Goal: Transaction & Acquisition: Purchase product/service

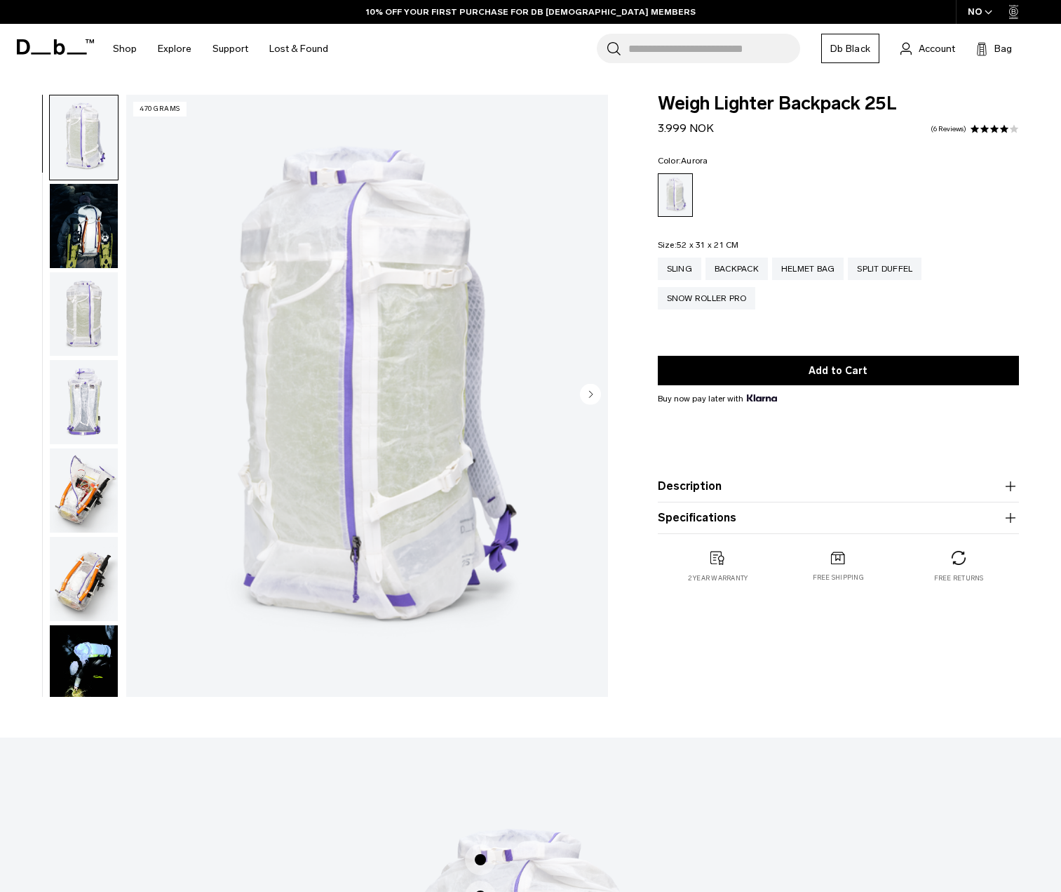
click at [104, 157] on img "button" at bounding box center [84, 137] width 68 height 84
click at [101, 251] on img "button" at bounding box center [84, 226] width 68 height 84
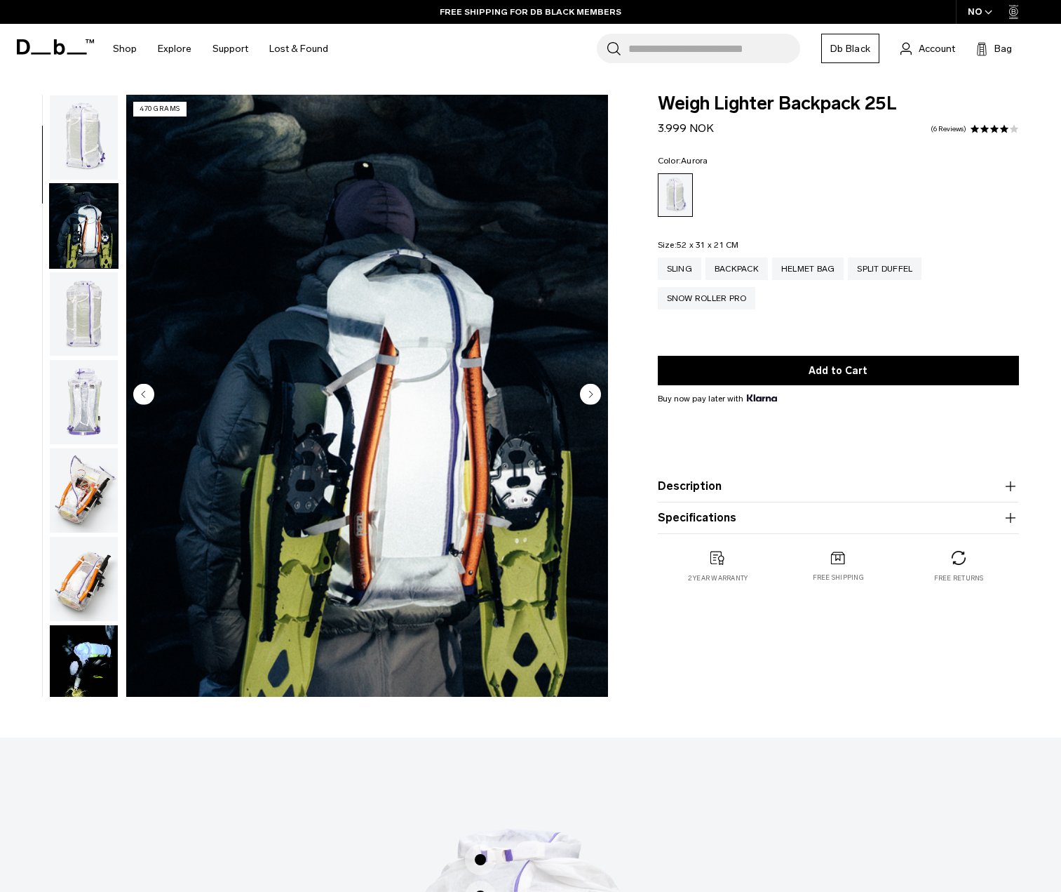
scroll to position [88, 0]
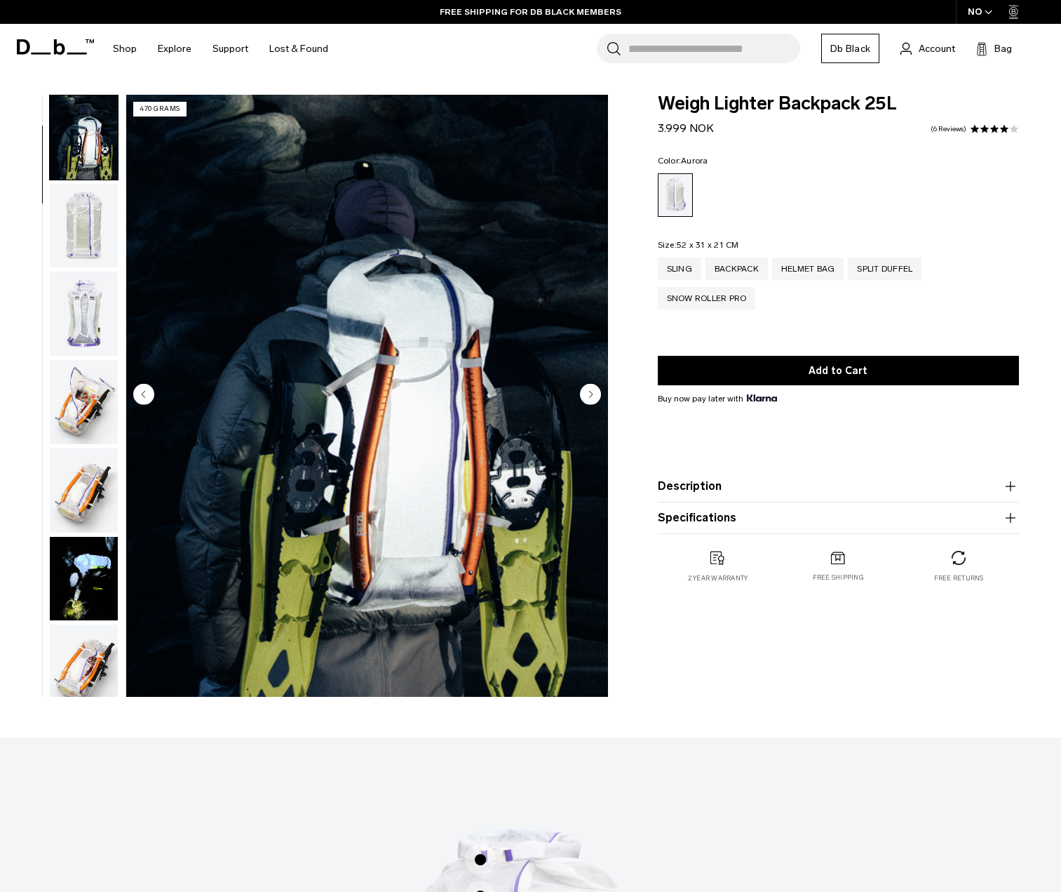
click at [82, 231] on img "button" at bounding box center [84, 226] width 68 height 84
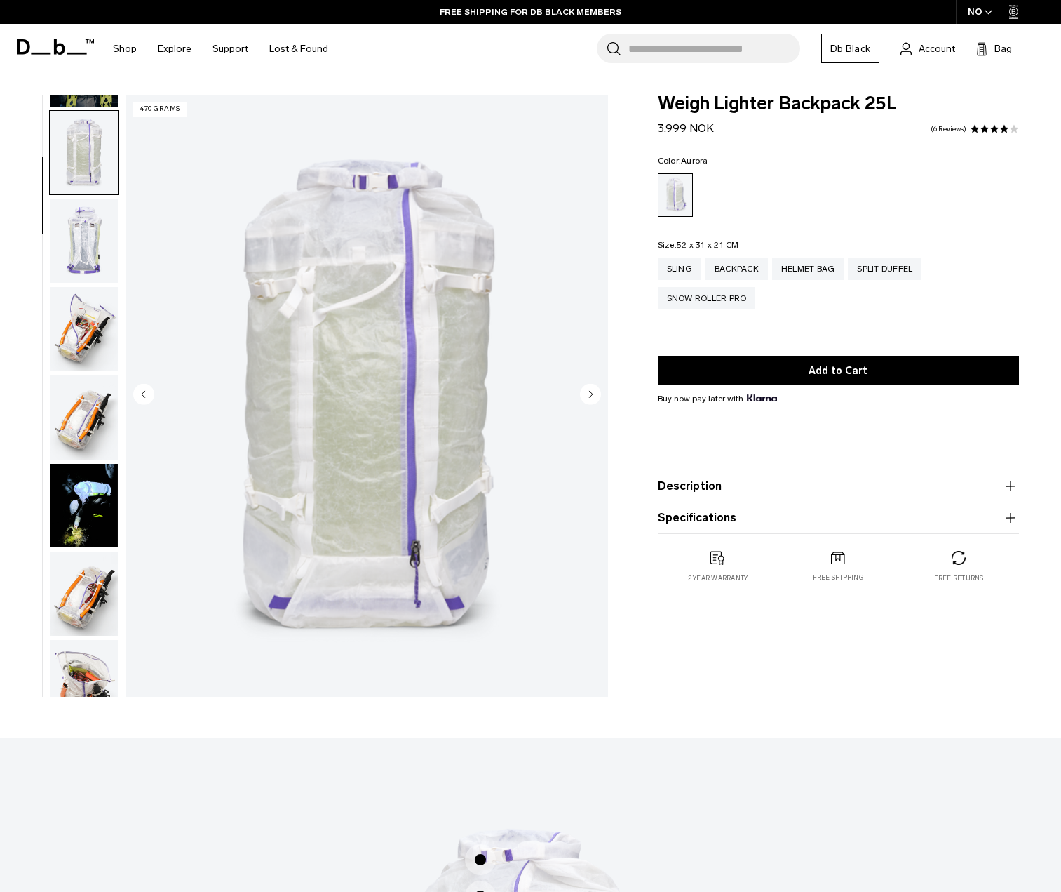
scroll to position [177, 0]
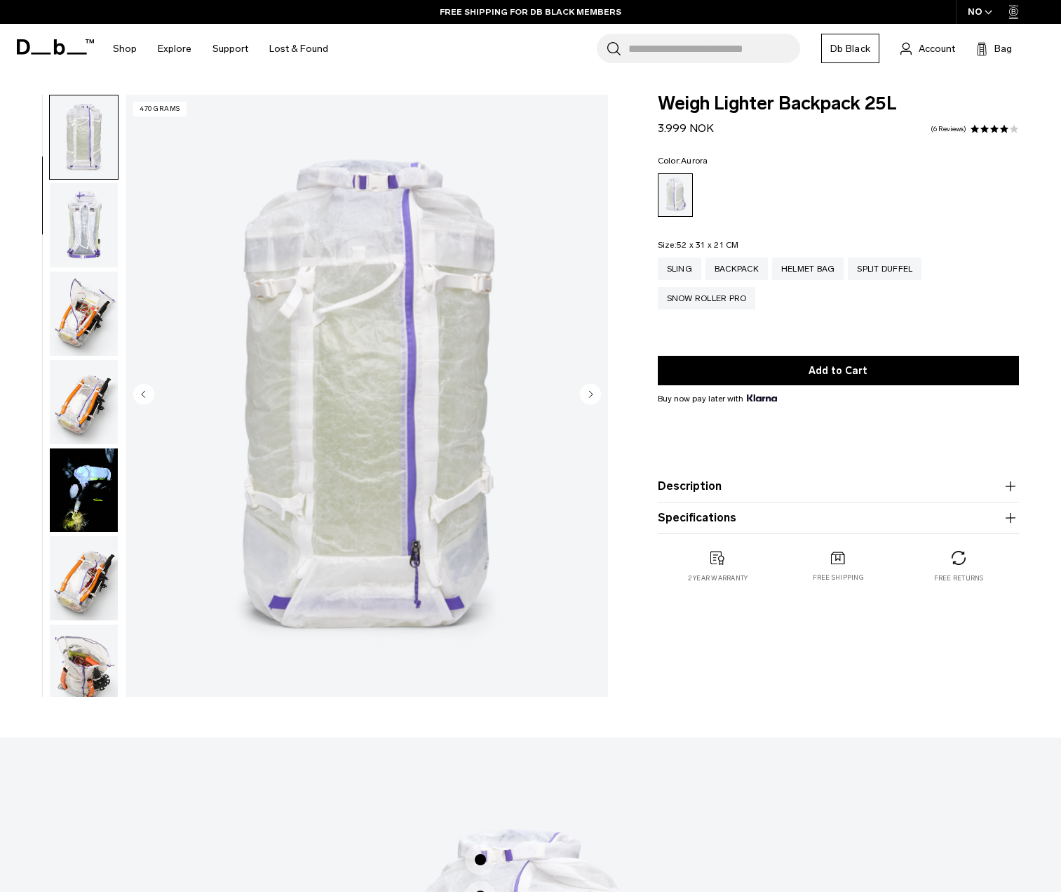
click at [80, 232] on img "button" at bounding box center [84, 225] width 68 height 84
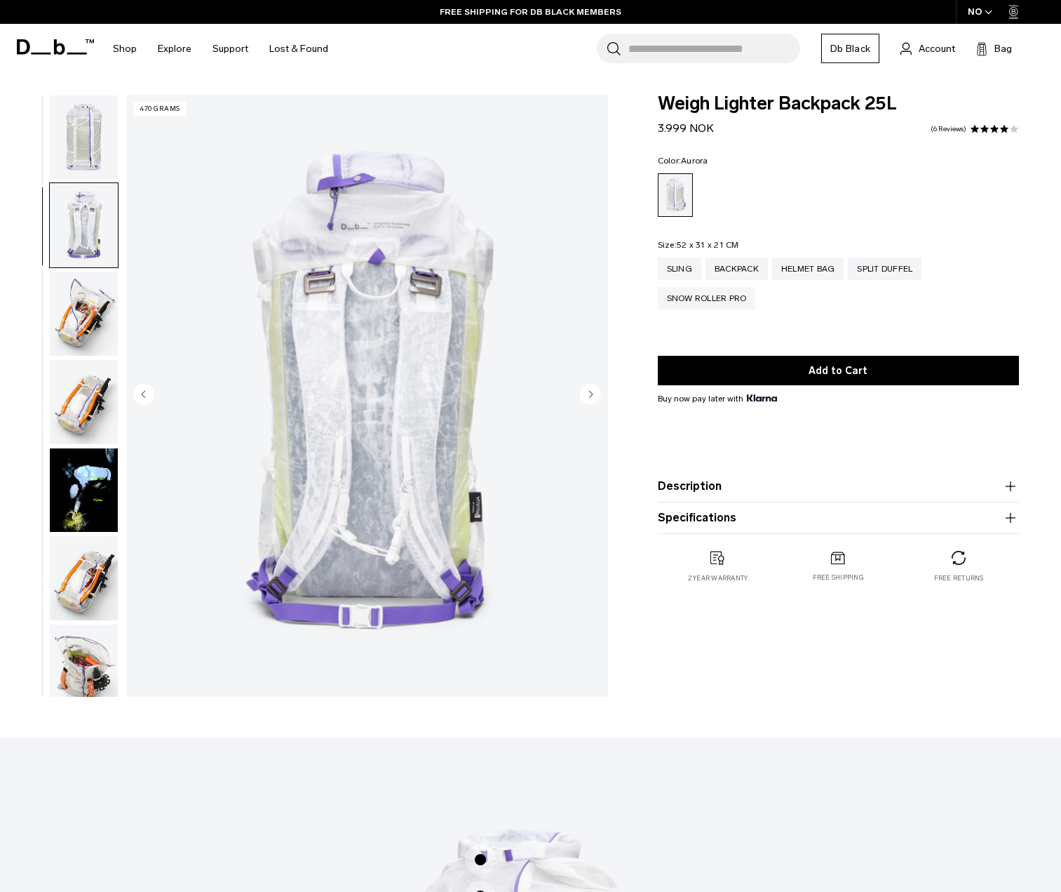
scroll to position [264, 0]
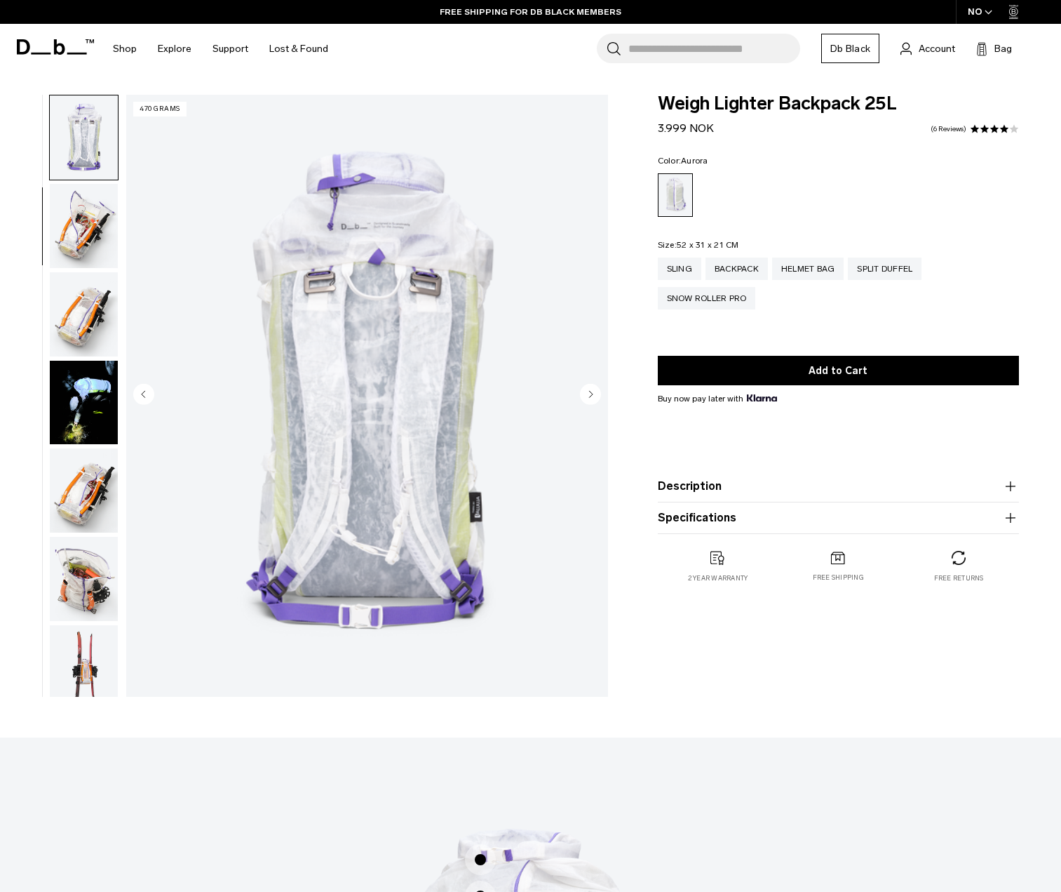
click at [80, 229] on img "button" at bounding box center [84, 226] width 68 height 84
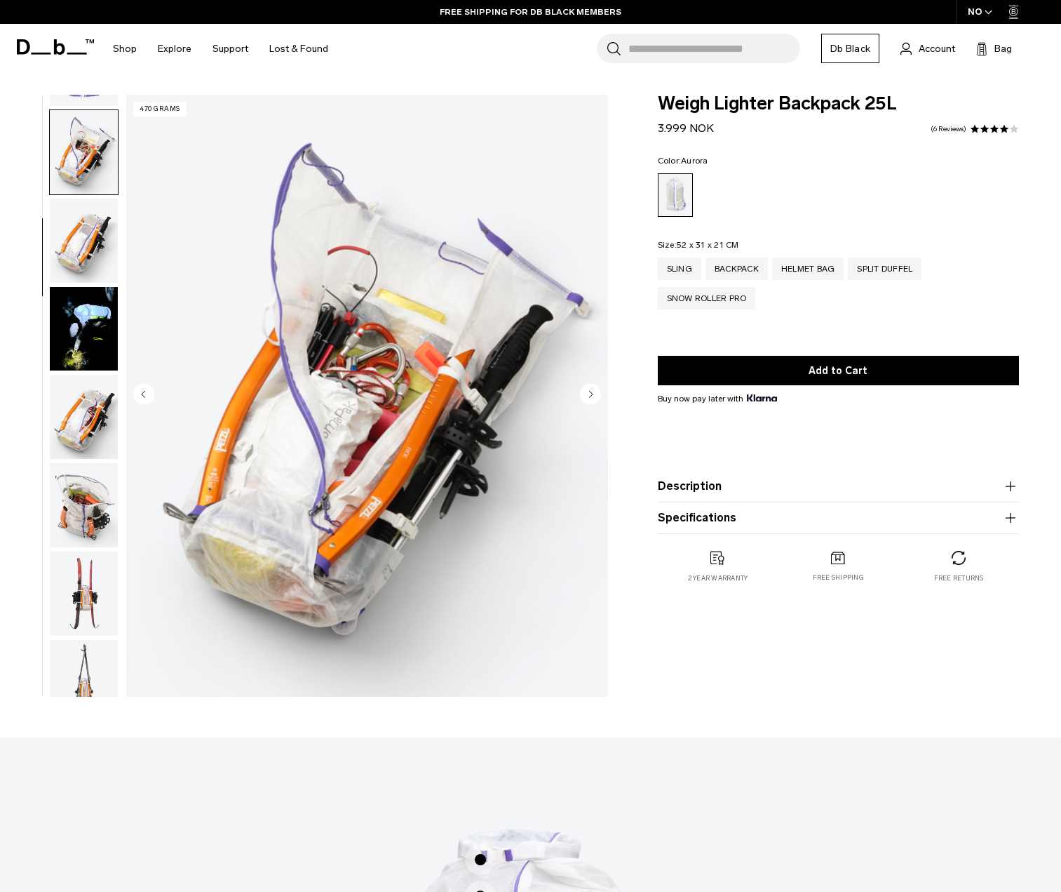
scroll to position [353, 0]
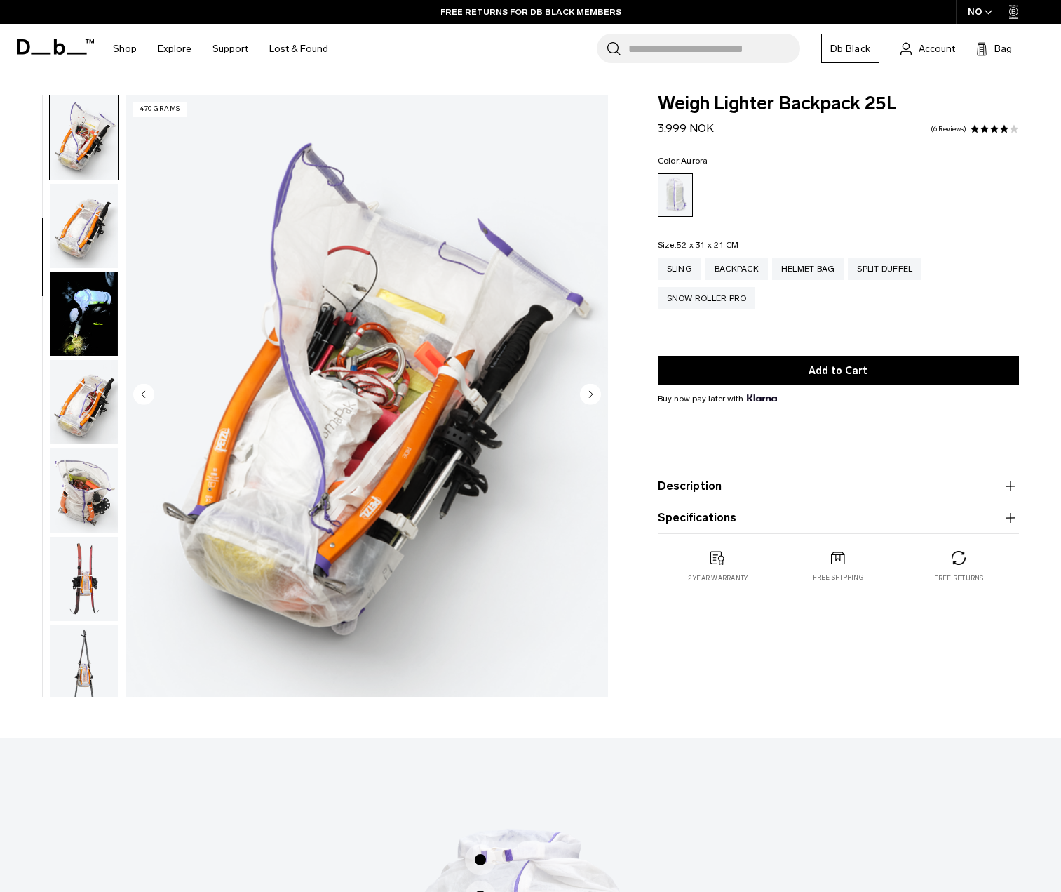
click at [79, 229] on img "button" at bounding box center [84, 226] width 68 height 84
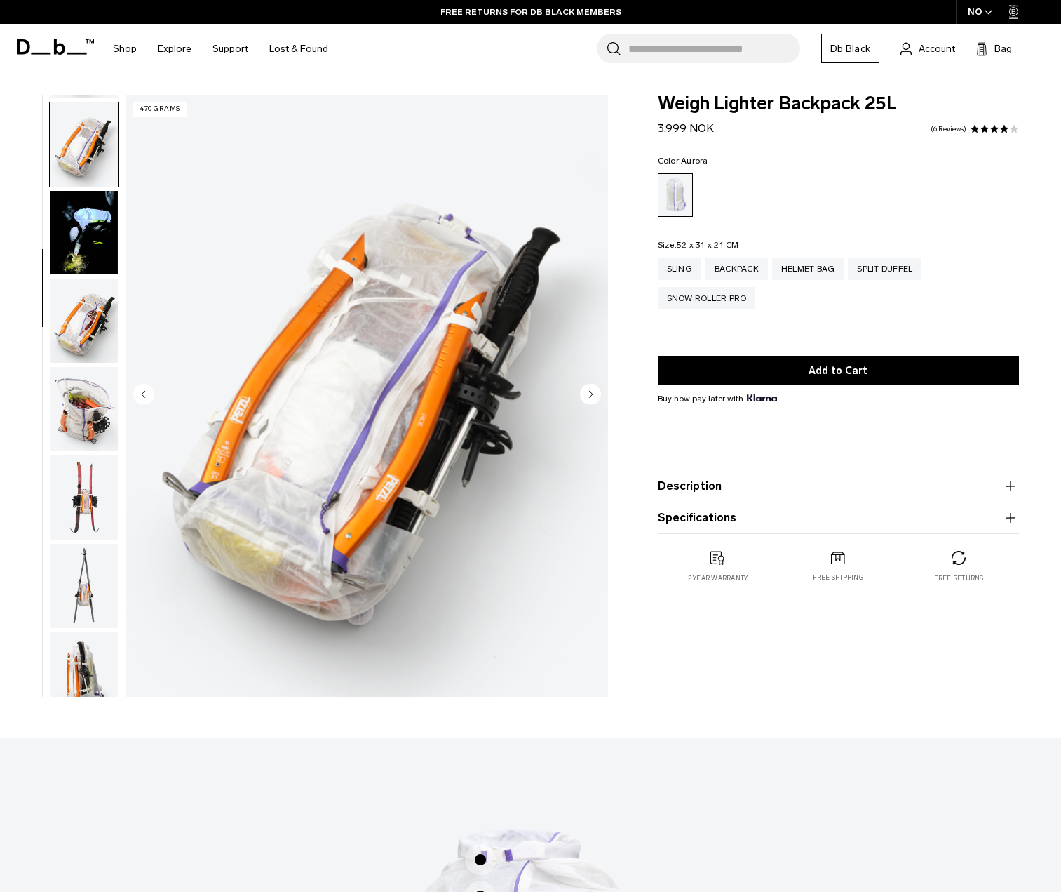
scroll to position [441, 0]
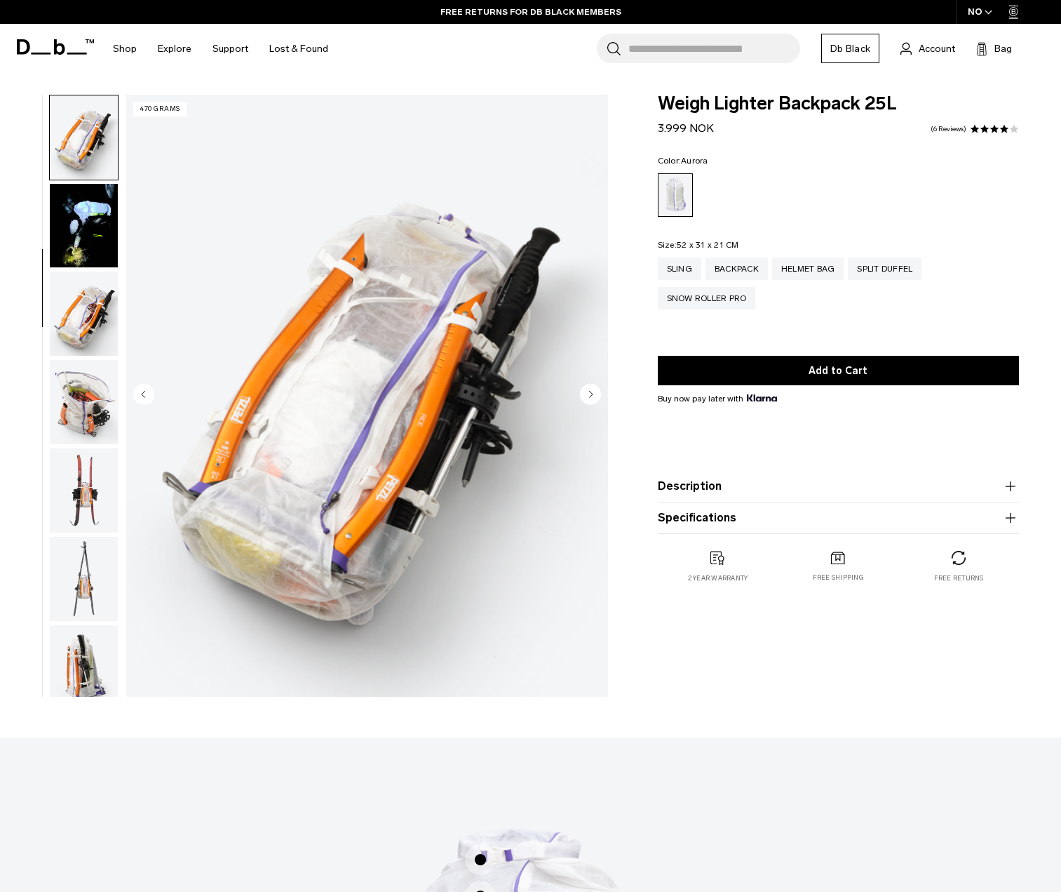
click at [79, 229] on img "button" at bounding box center [84, 226] width 68 height 84
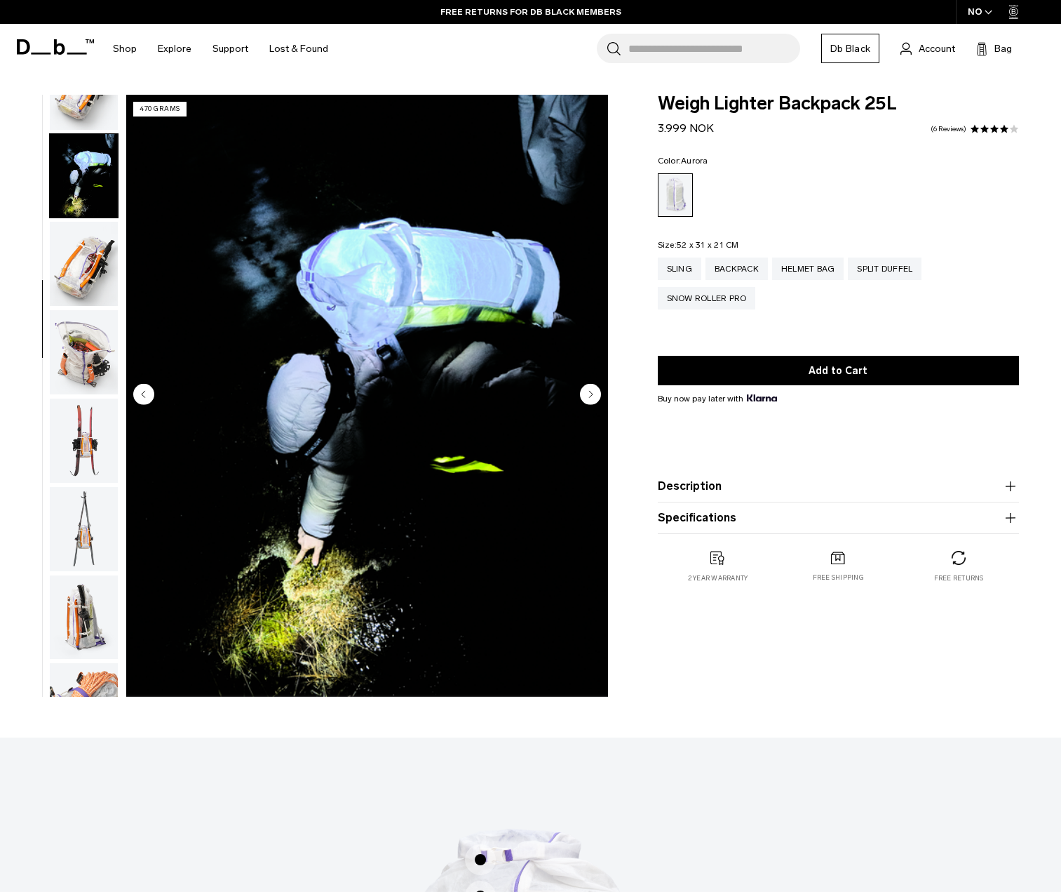
scroll to position [530, 0]
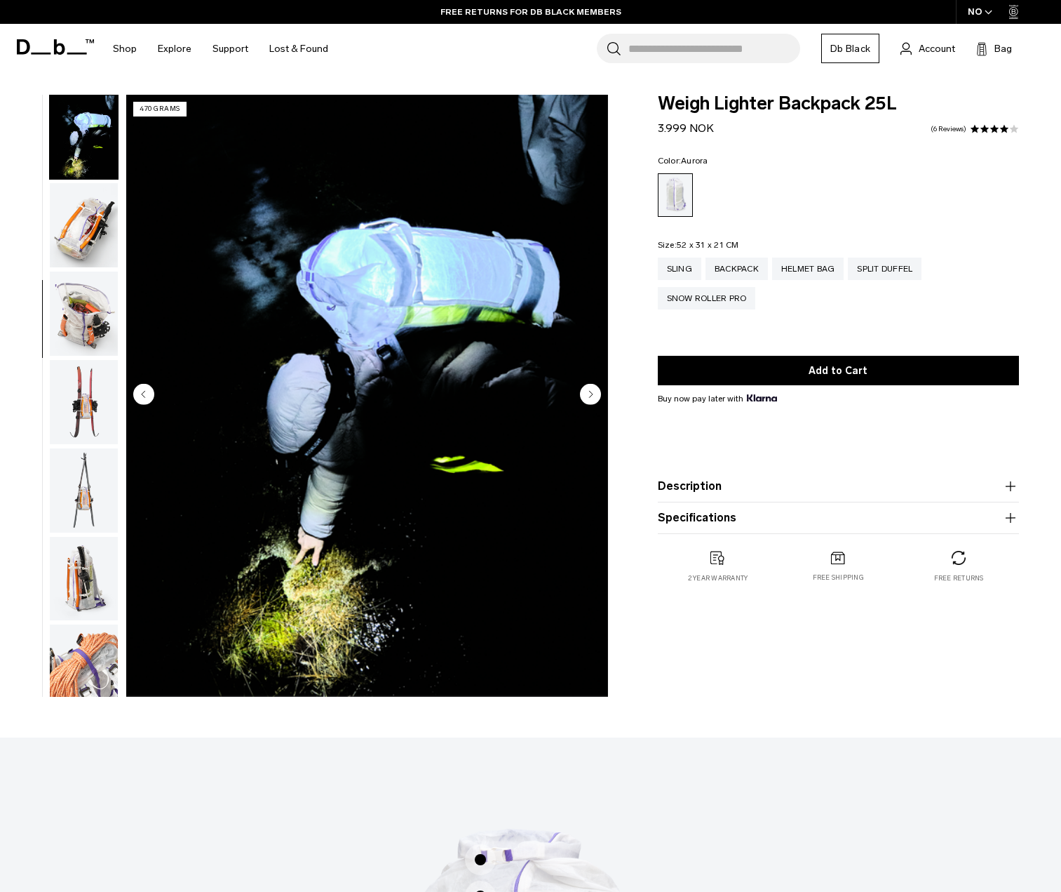
click at [79, 229] on img "button" at bounding box center [84, 225] width 68 height 84
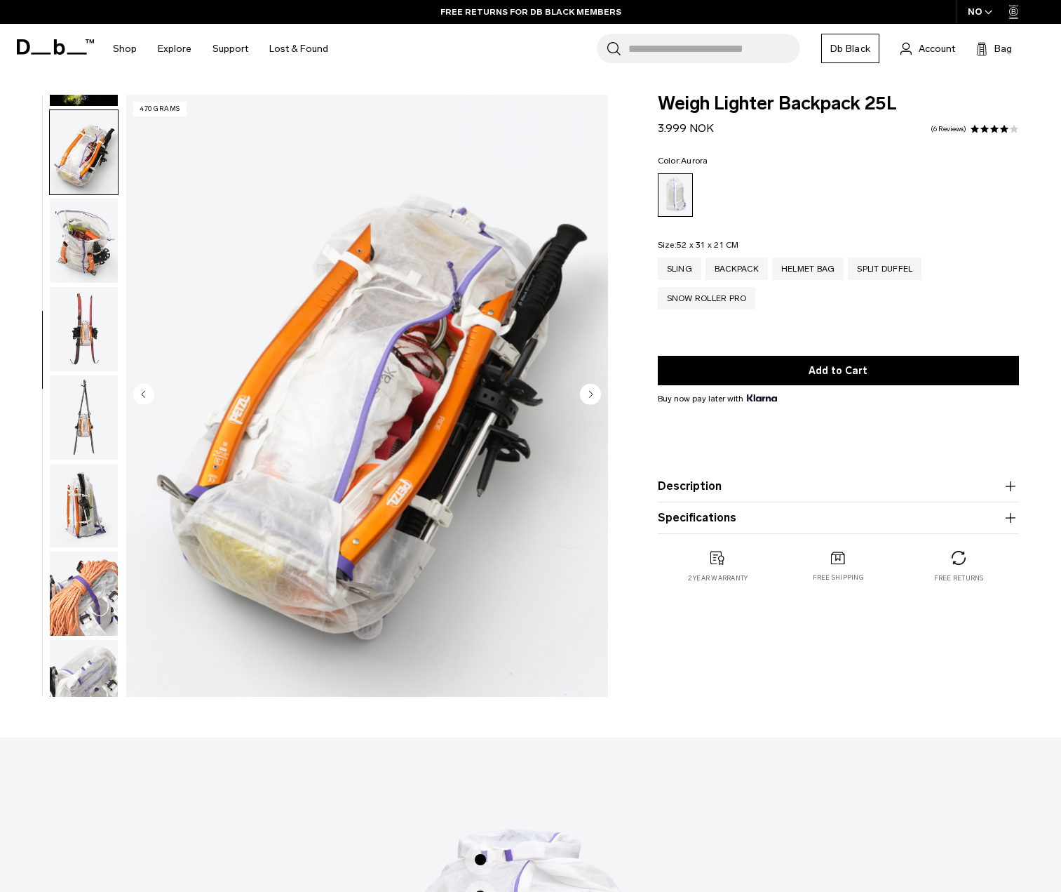
scroll to position [617, 0]
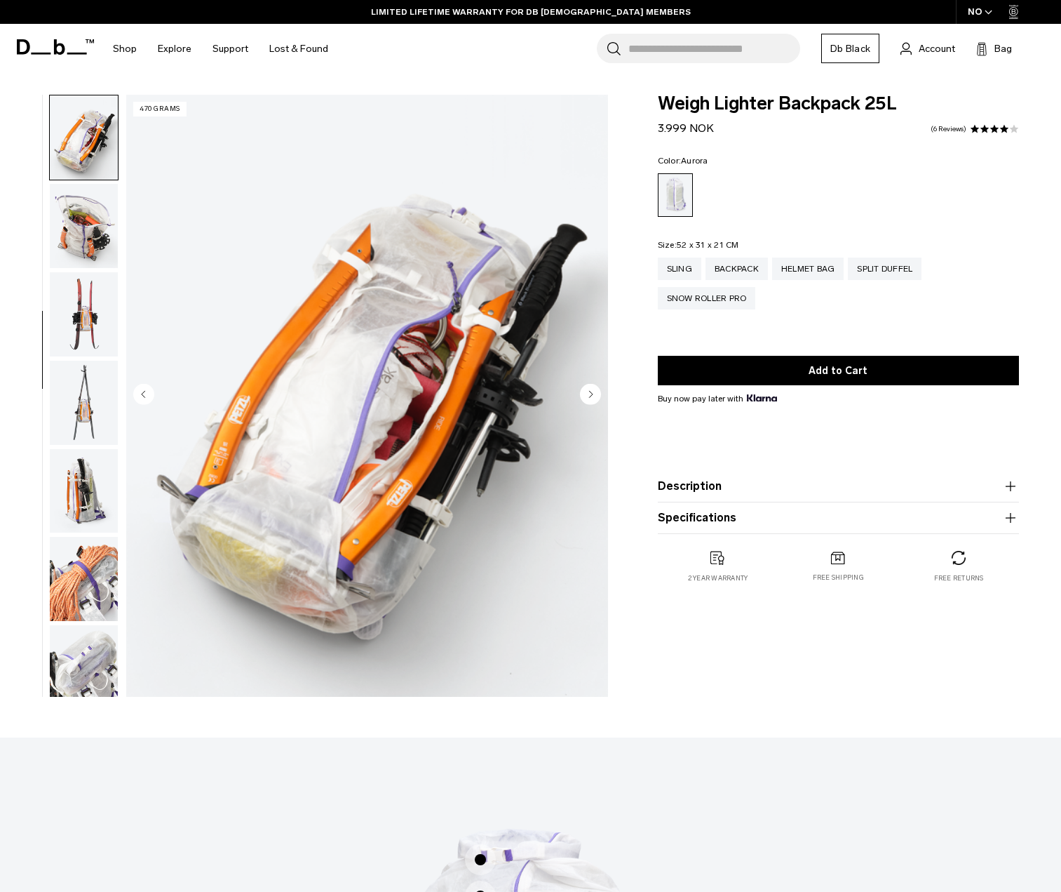
click at [79, 229] on img "button" at bounding box center [84, 226] width 68 height 84
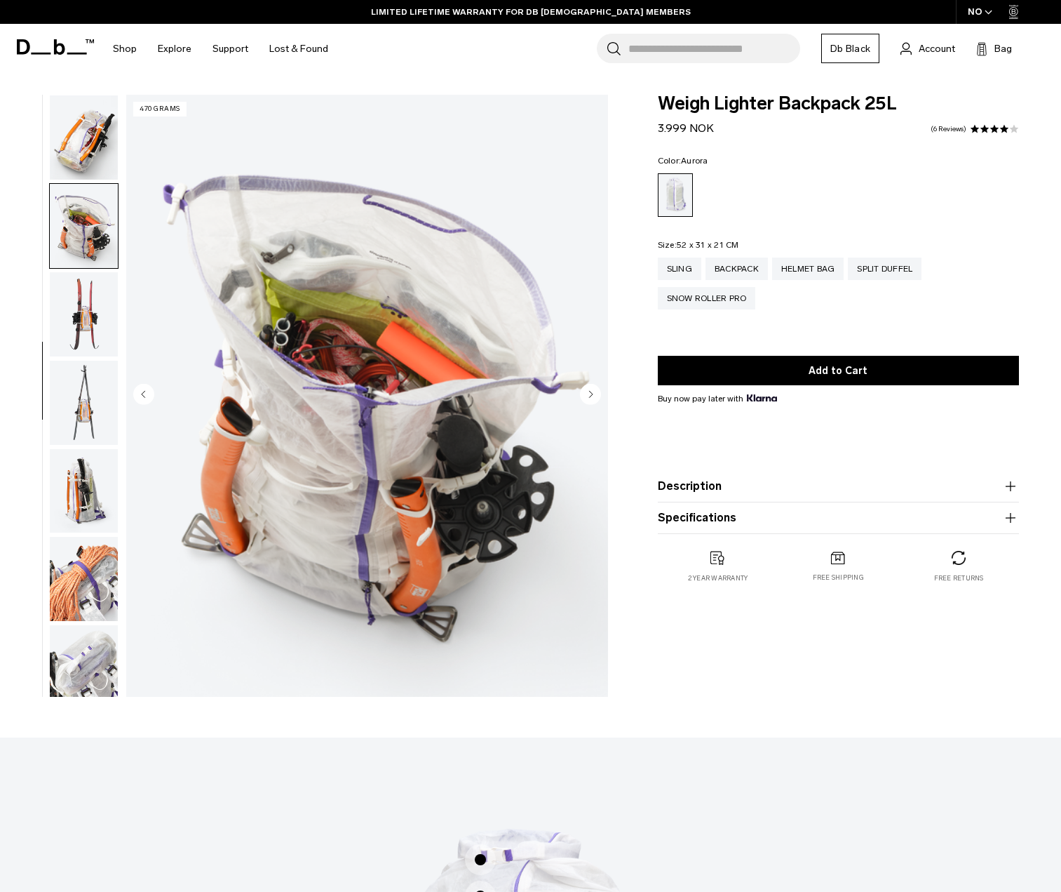
scroll to position [706, 0]
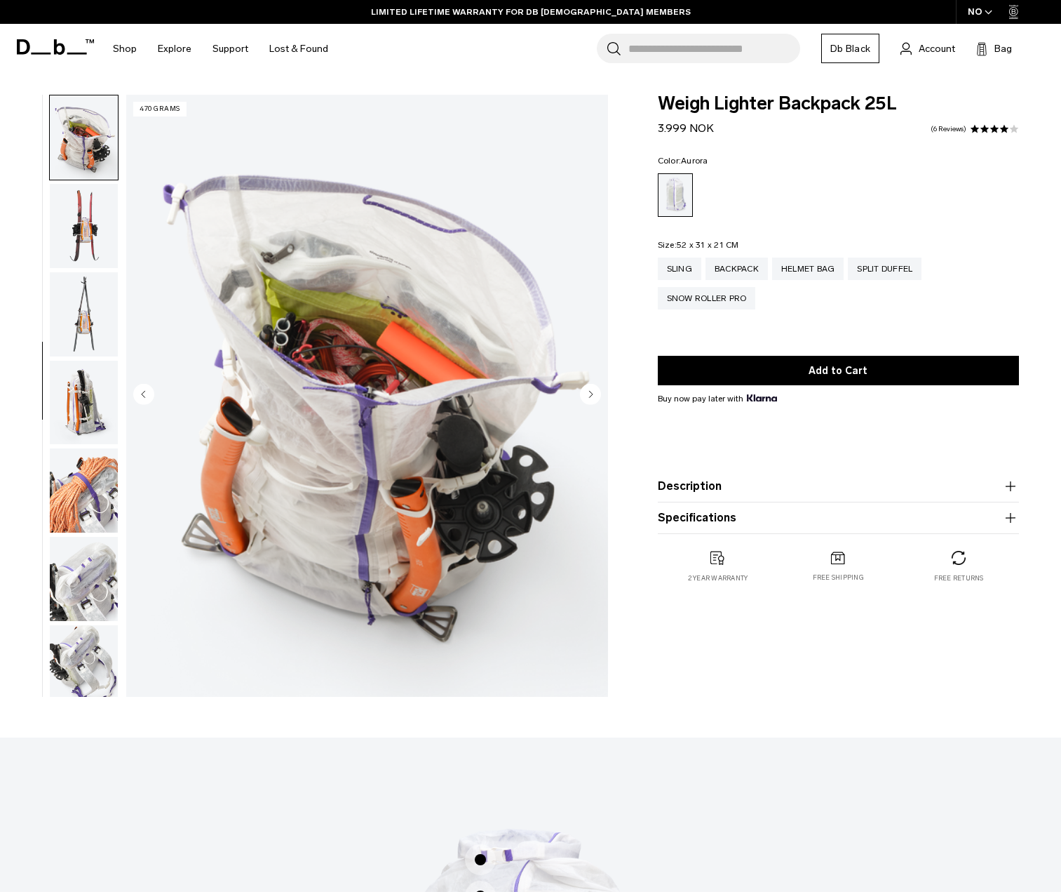
click at [79, 229] on img "button" at bounding box center [84, 226] width 68 height 84
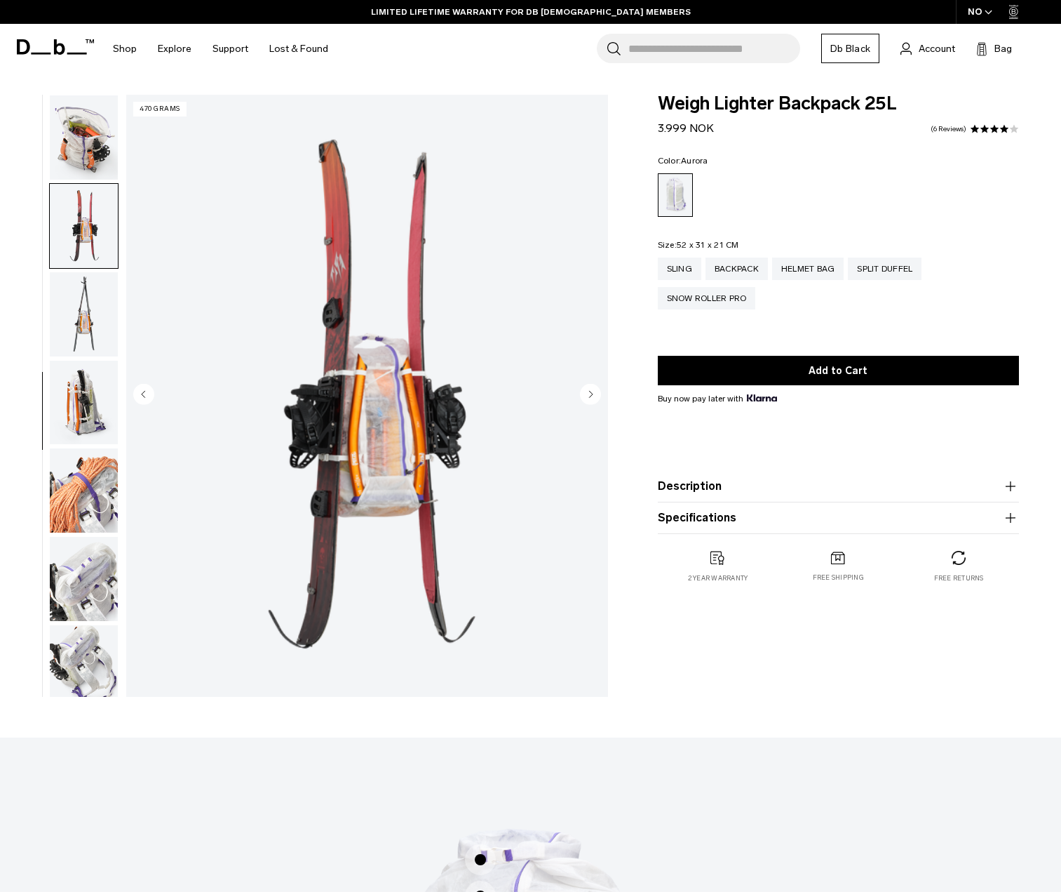
scroll to position [794, 0]
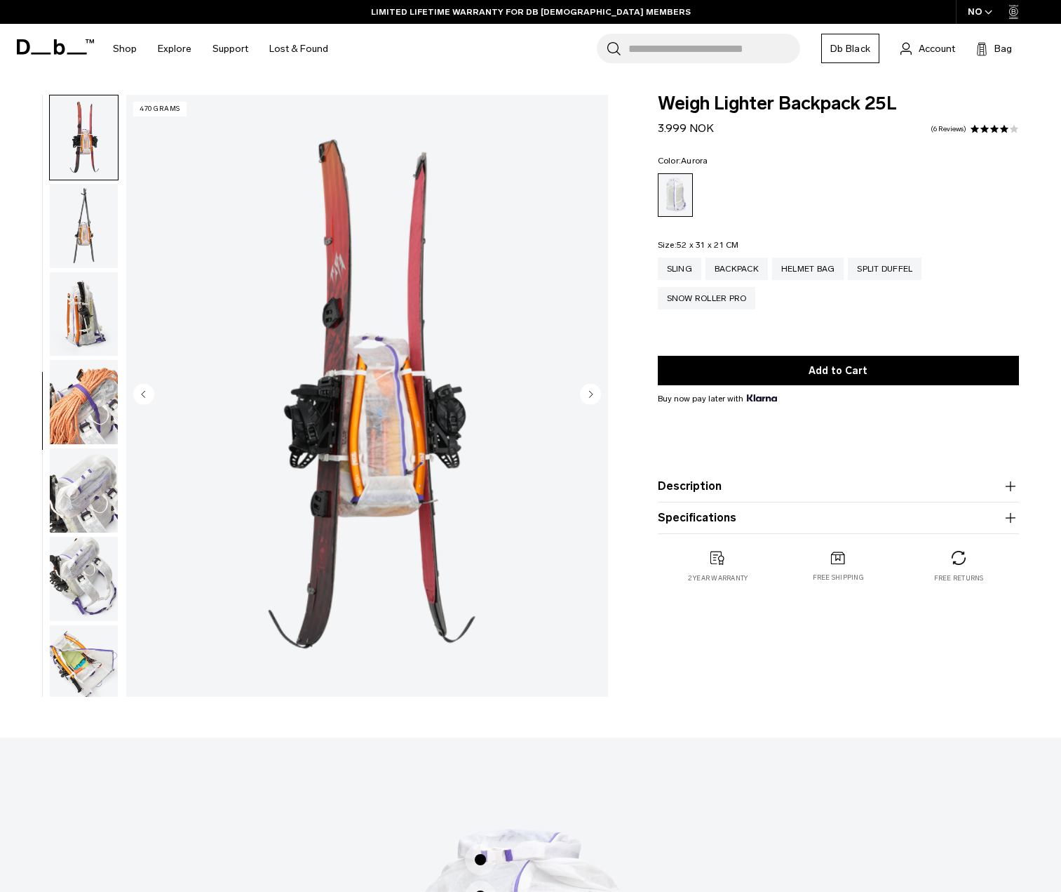
click at [79, 229] on img "button" at bounding box center [84, 226] width 68 height 84
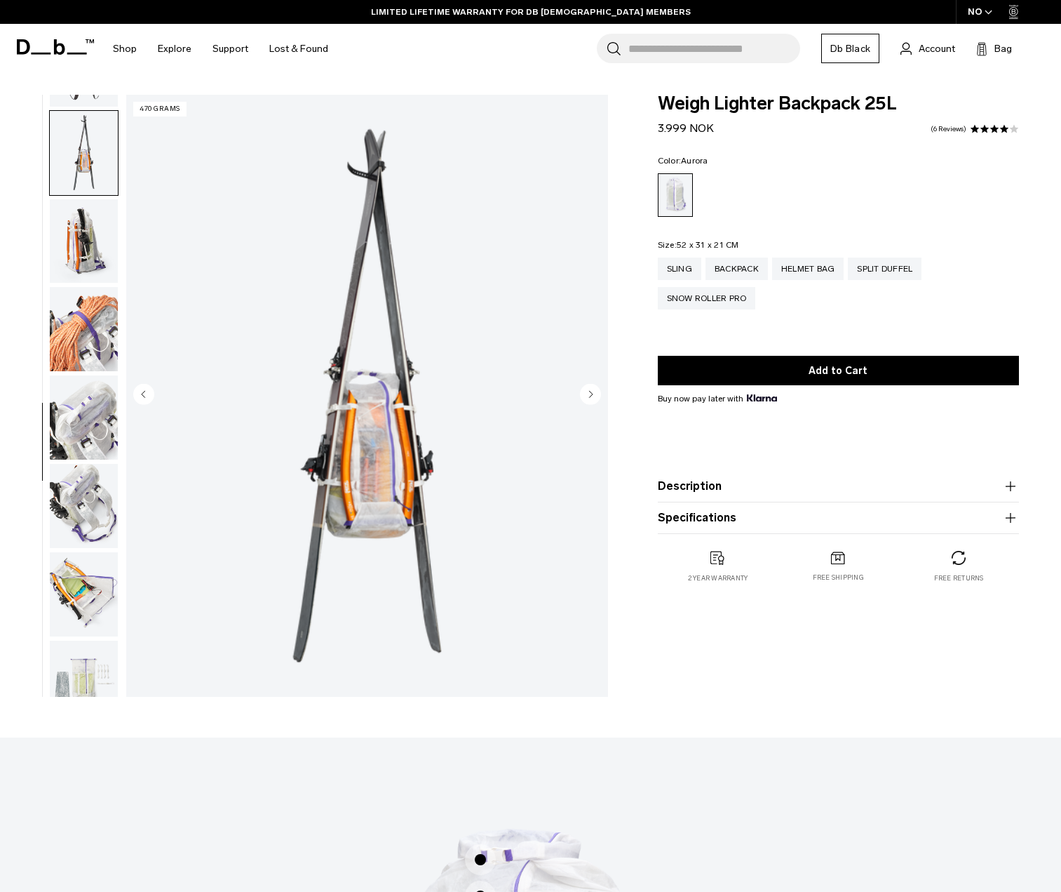
scroll to position [882, 0]
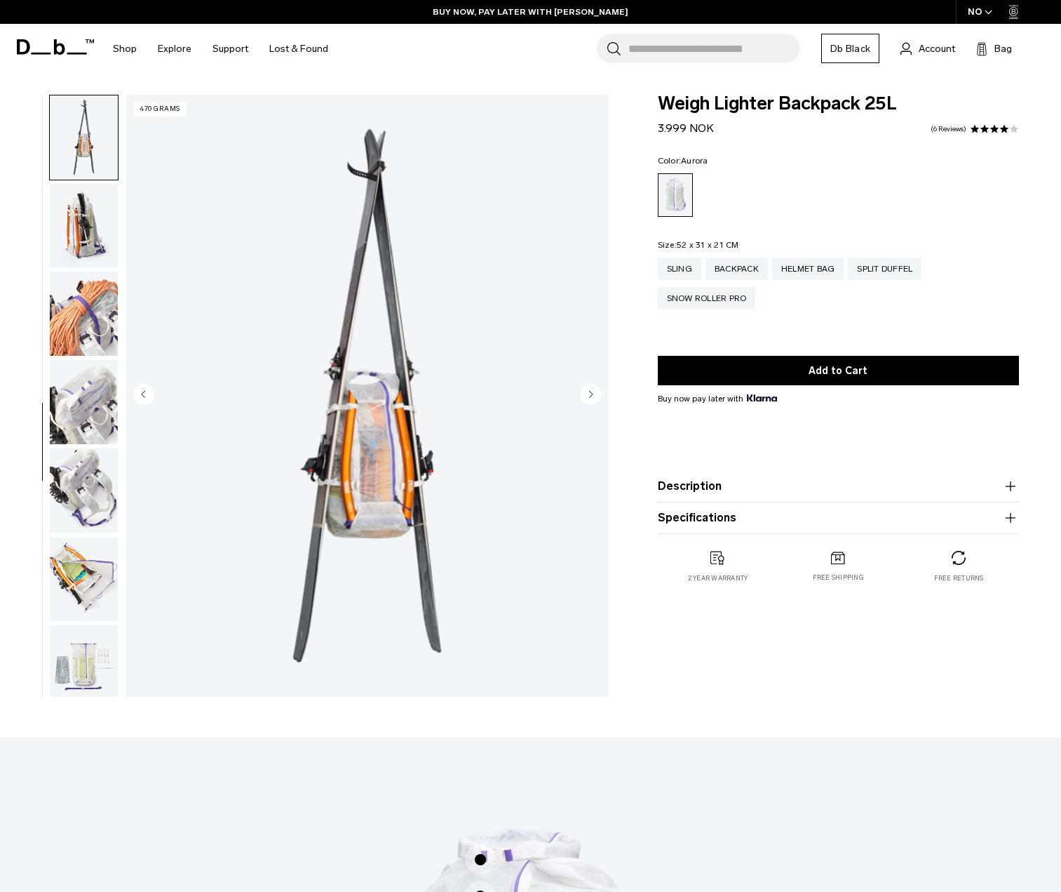
click at [79, 229] on img "button" at bounding box center [84, 226] width 68 height 84
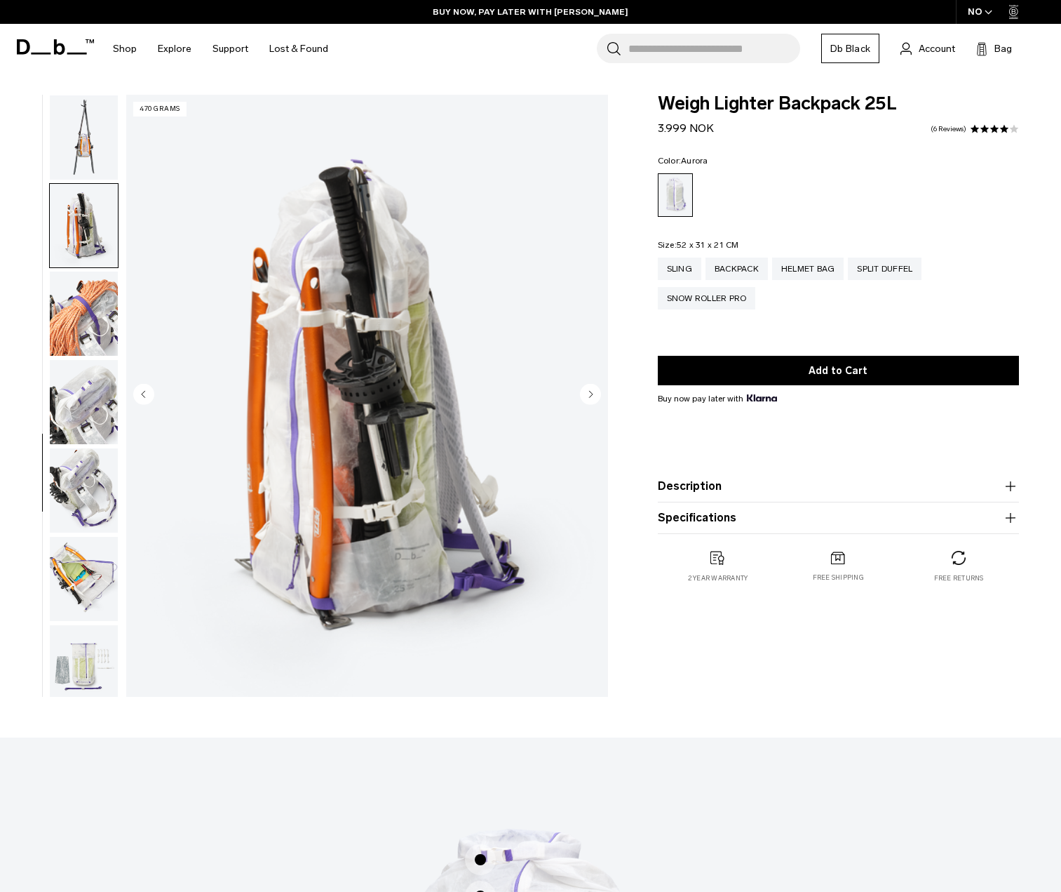
scroll to position [971, 0]
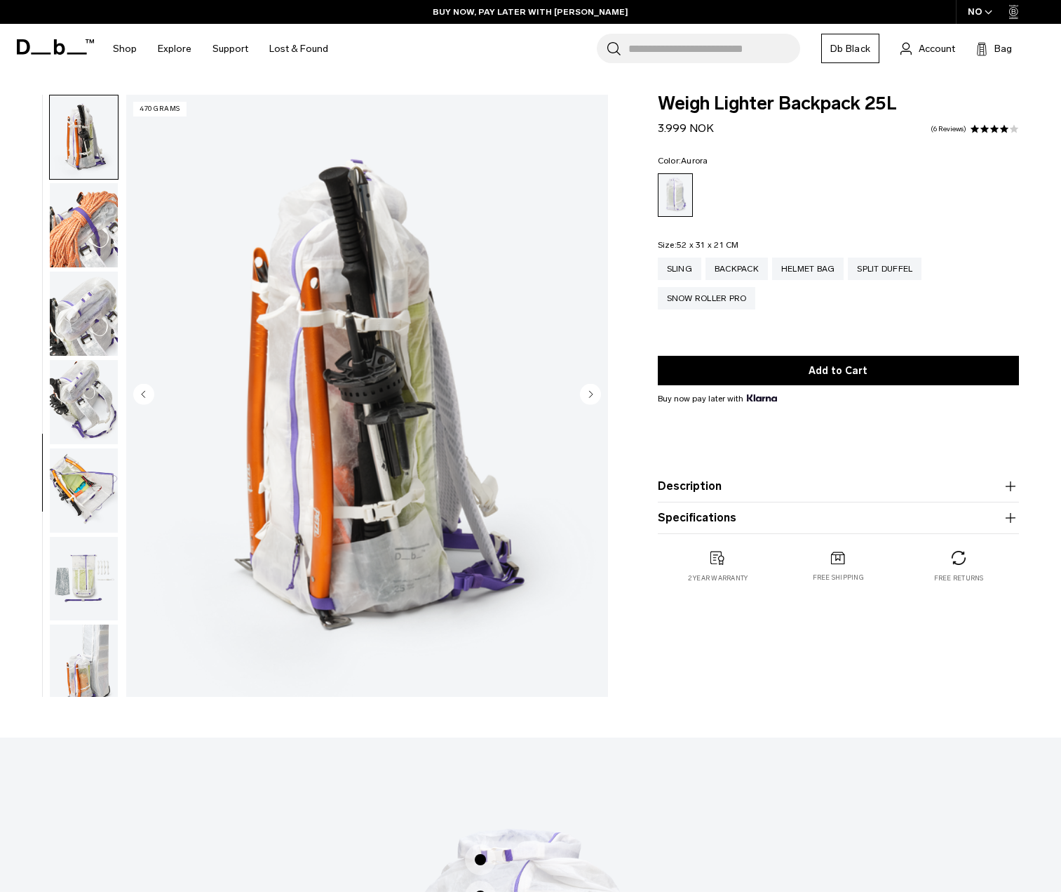
click at [79, 229] on img "button" at bounding box center [84, 225] width 68 height 84
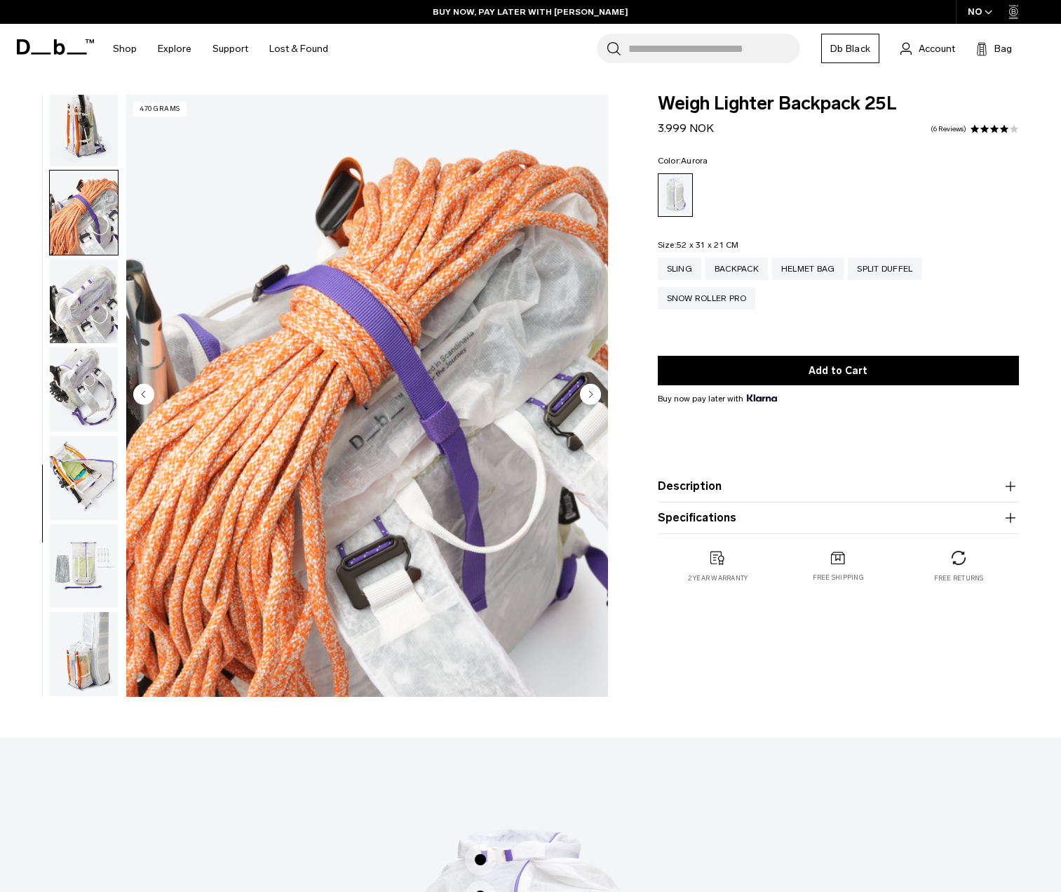
click at [79, 229] on img "button" at bounding box center [84, 212] width 68 height 84
click at [80, 269] on img "button" at bounding box center [84, 301] width 68 height 84
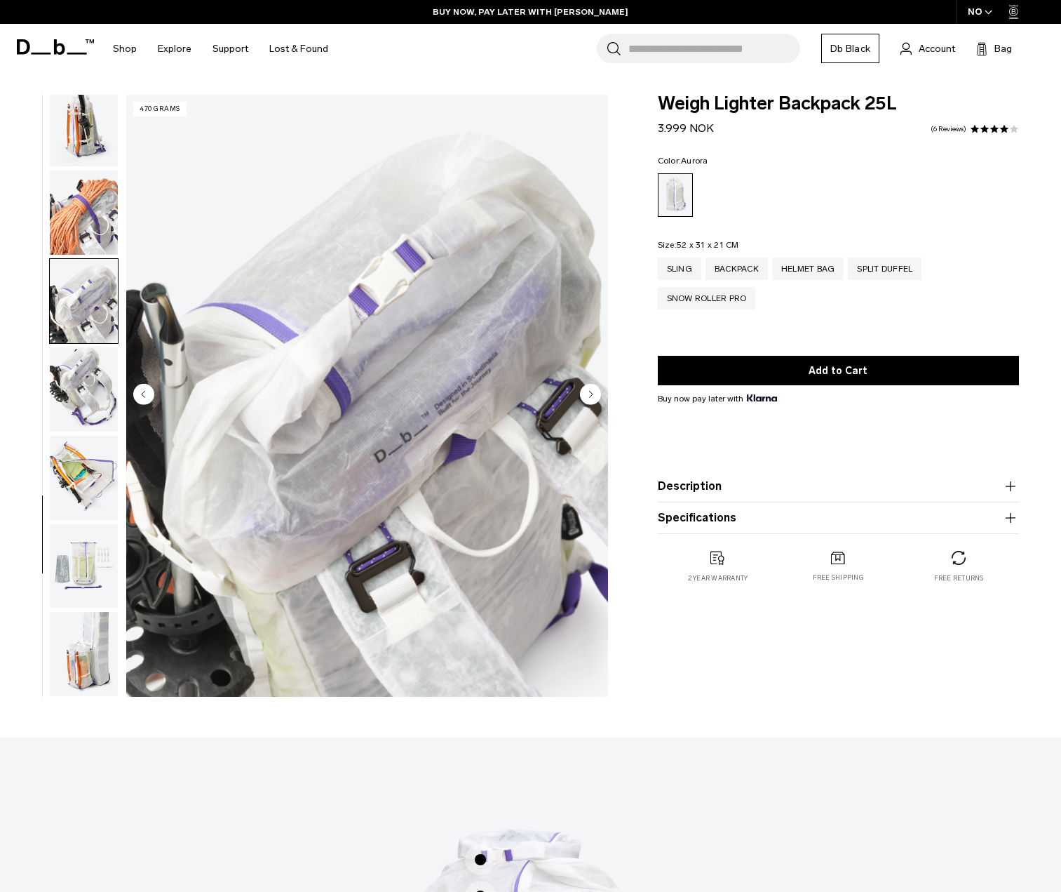
click at [70, 388] on img "button" at bounding box center [84, 389] width 68 height 84
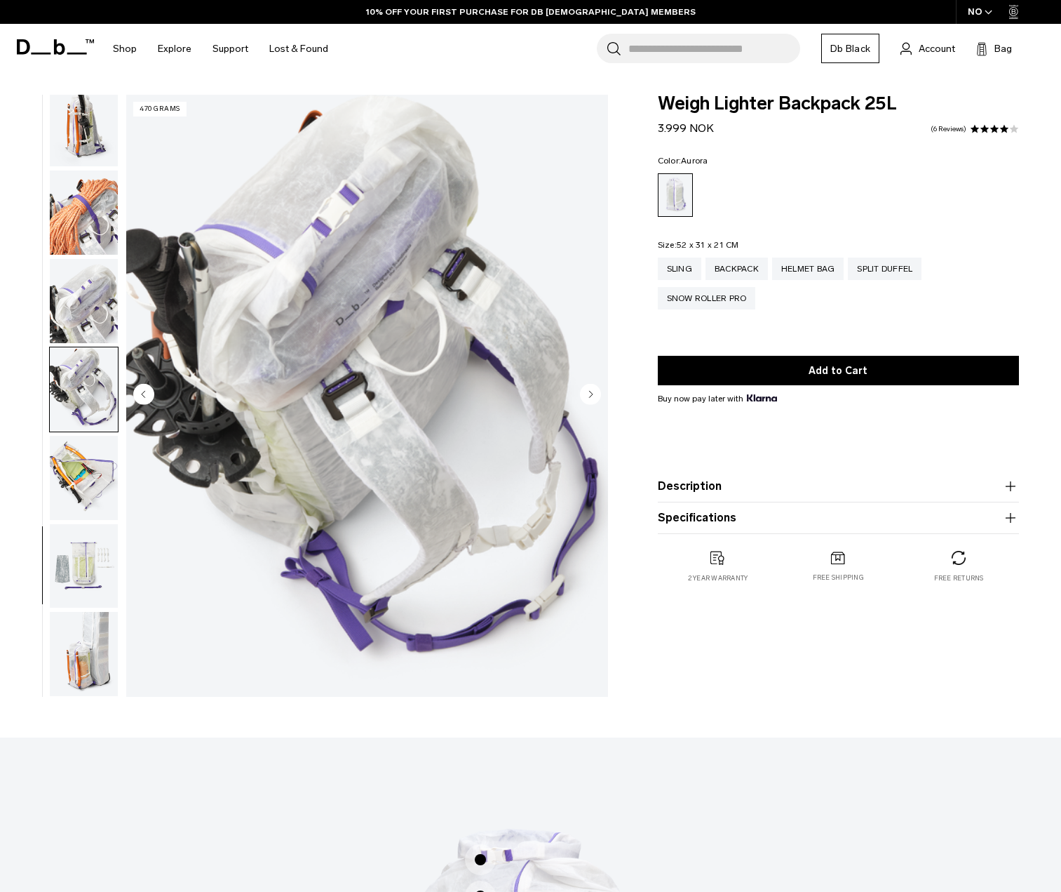
click at [68, 482] on img "button" at bounding box center [84, 478] width 68 height 84
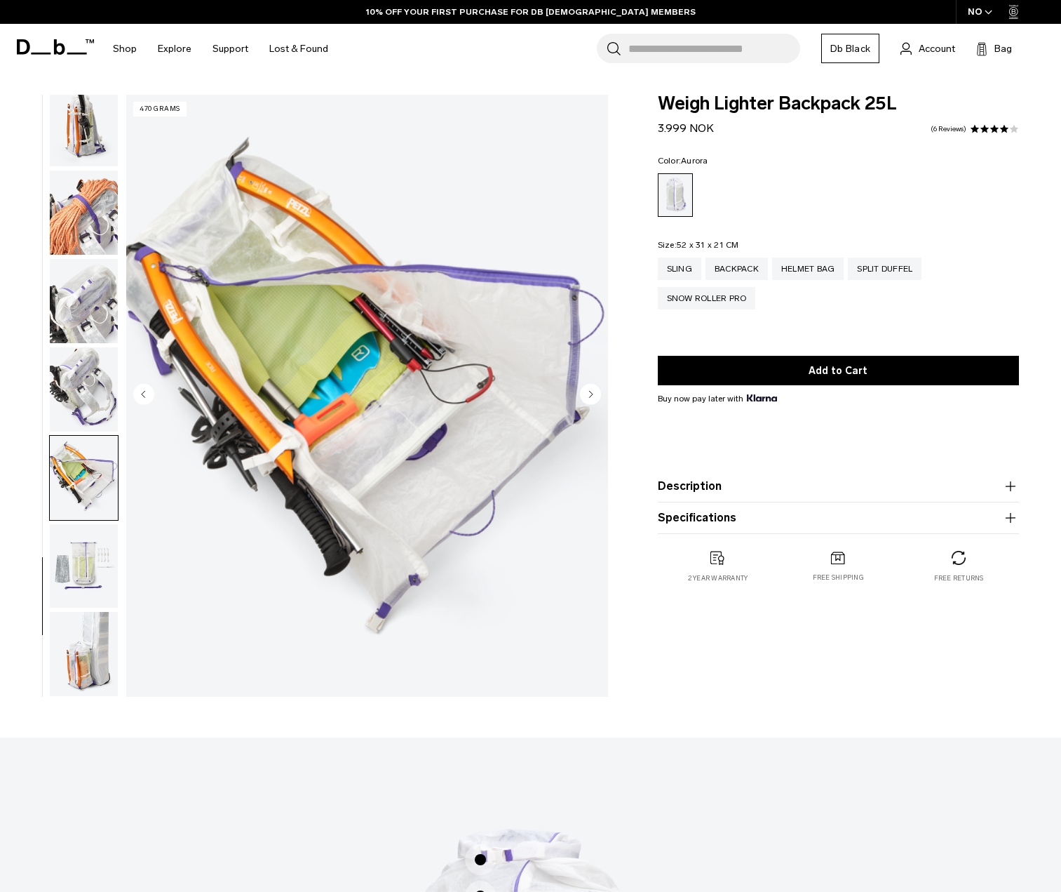
click at [87, 566] on img "button" at bounding box center [84, 566] width 68 height 84
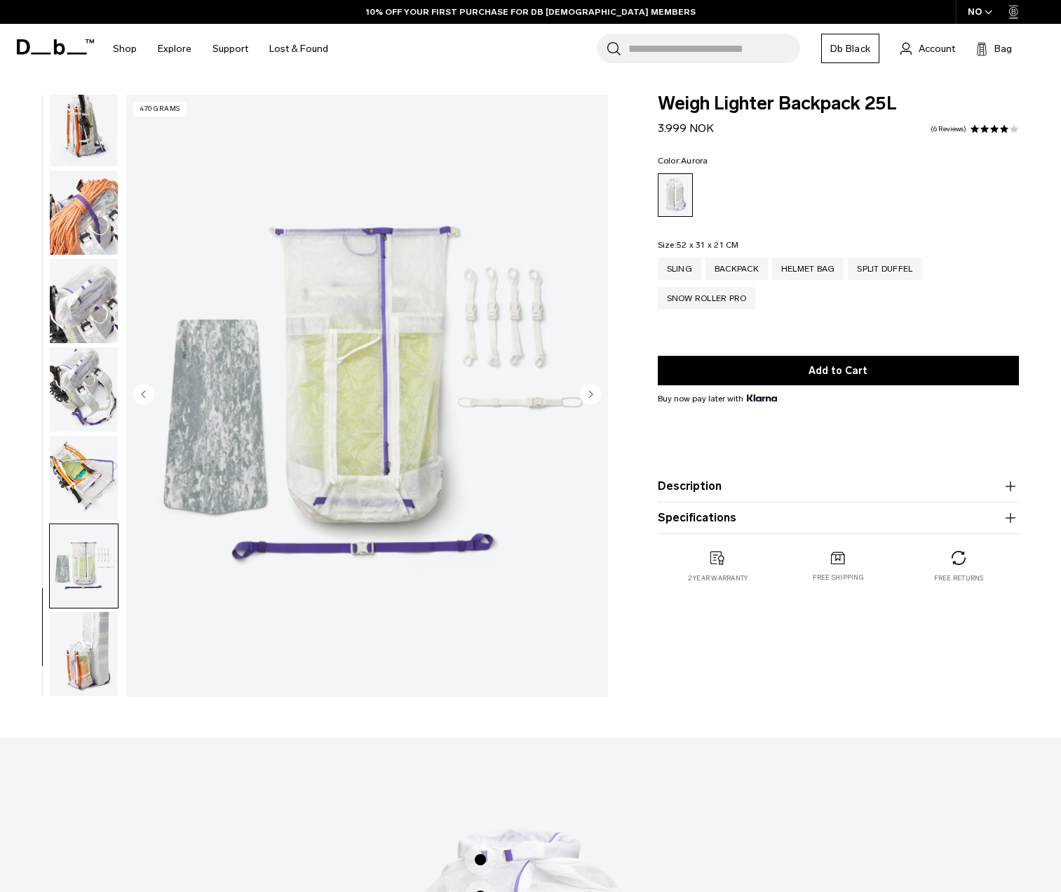
click at [82, 645] on img "button" at bounding box center [84, 654] width 68 height 84
